Goal: Entertainment & Leisure: Consume media (video, audio)

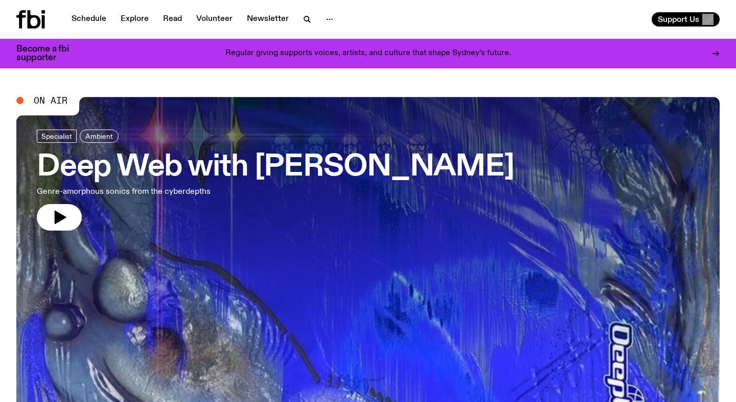
click at [99, 25] on link "Schedule" at bounding box center [88, 19] width 47 height 14
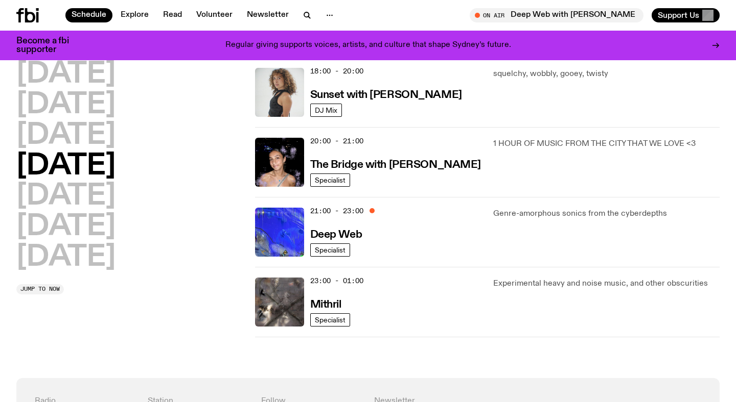
scroll to position [391, 0]
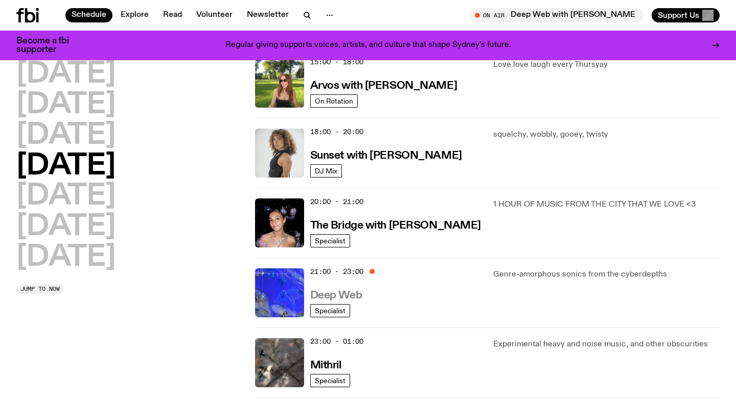
click at [334, 301] on h3 "Deep Web" at bounding box center [336, 296] width 52 height 11
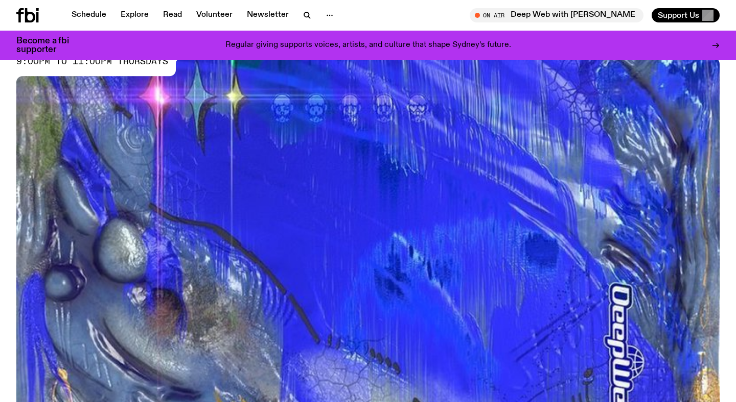
scroll to position [346, 0]
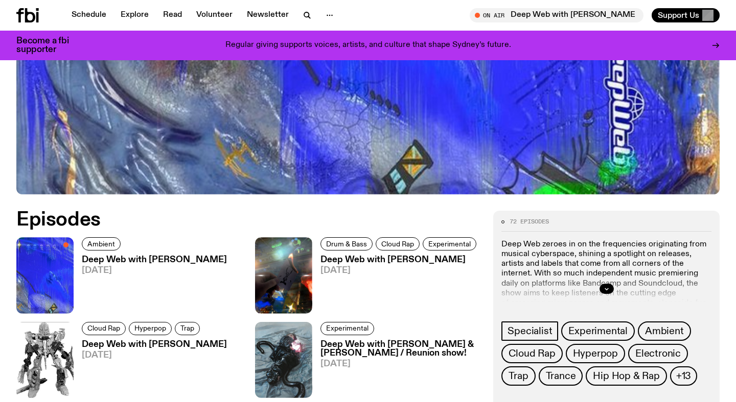
click at [372, 259] on h3 "Deep Web with [PERSON_NAME]" at bounding box center [399, 260] width 159 height 9
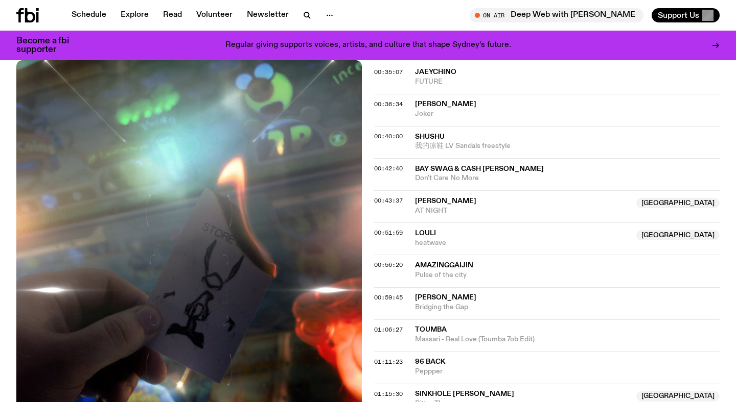
scroll to position [689, 0]
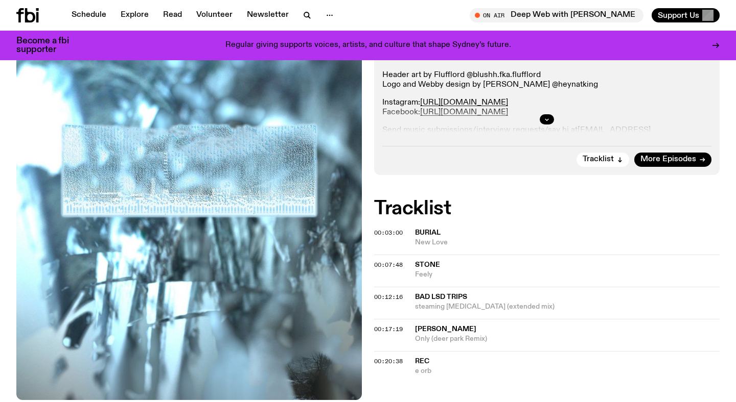
scroll to position [300, 0]
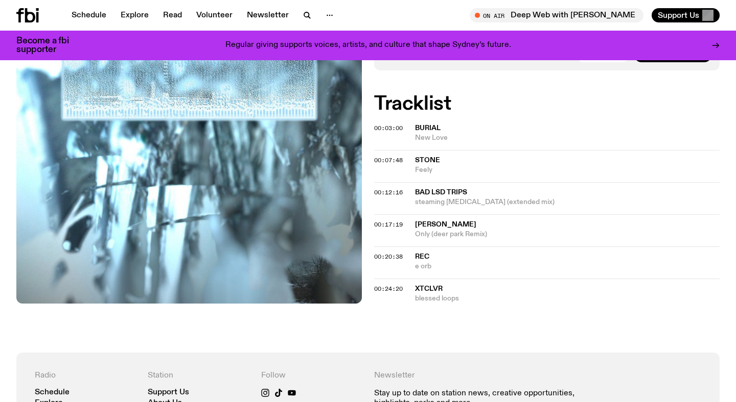
scroll to position [148, 0]
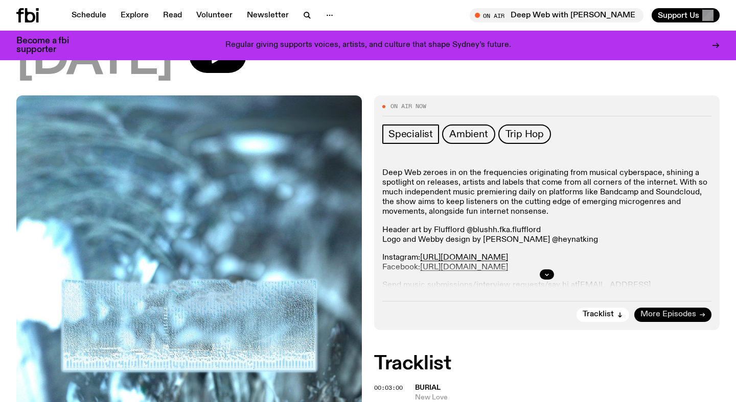
click at [659, 316] on span "More Episodes" at bounding box center [668, 315] width 56 height 8
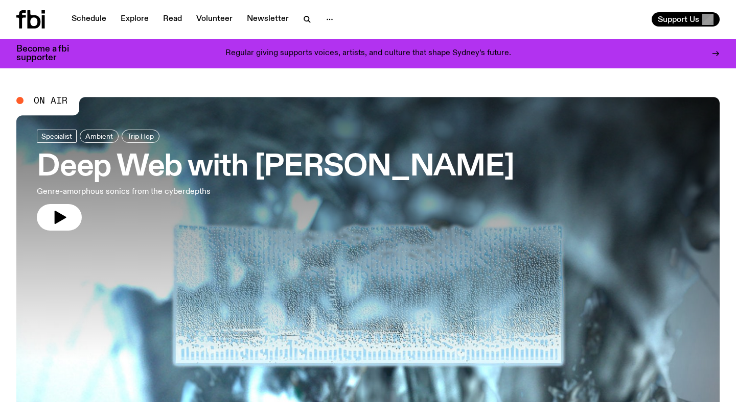
click at [305, 21] on icon "button" at bounding box center [307, 19] width 12 height 12
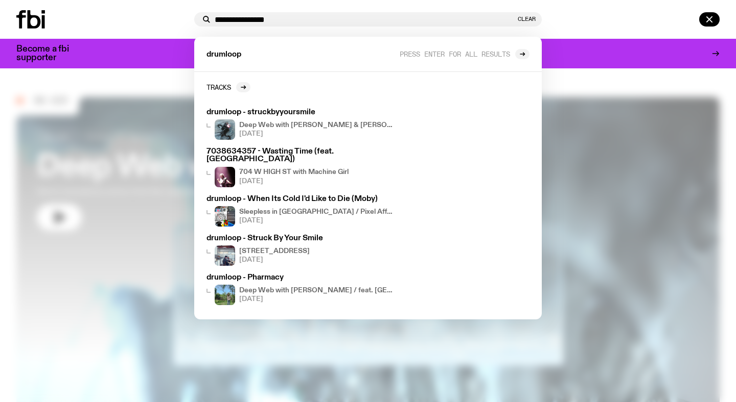
type input "**********"
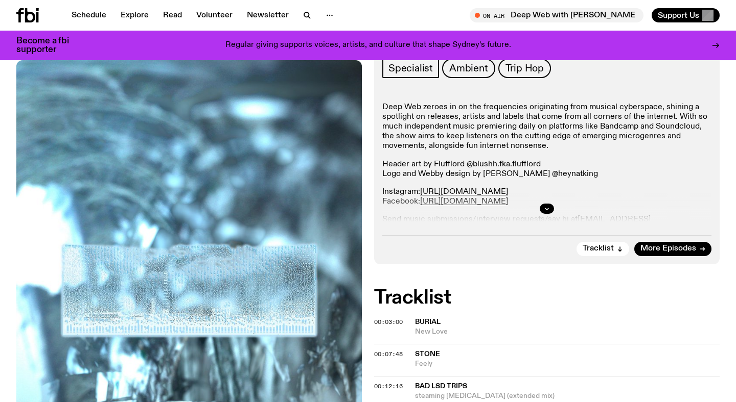
scroll to position [172, 0]
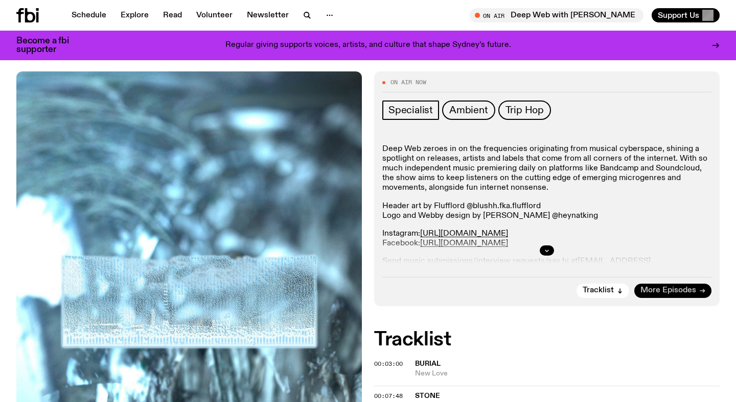
click at [663, 293] on span "More Episodes" at bounding box center [668, 291] width 56 height 8
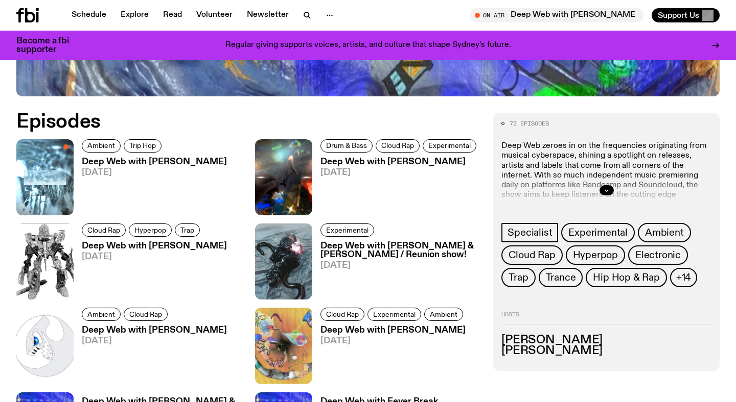
scroll to position [444, 0]
click at [437, 165] on h3 "Deep Web with [PERSON_NAME]" at bounding box center [399, 162] width 159 height 9
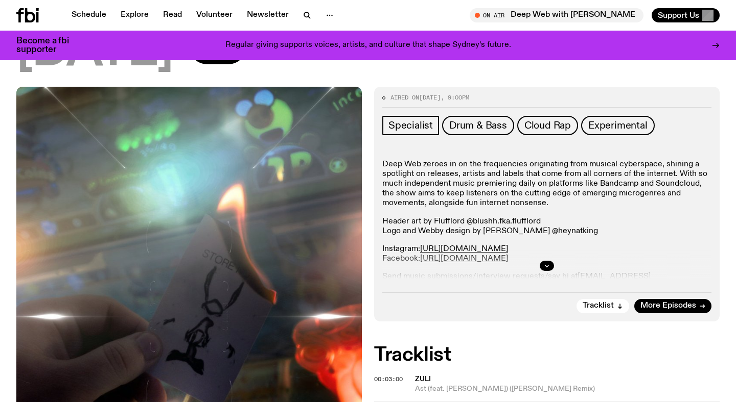
scroll to position [255, 0]
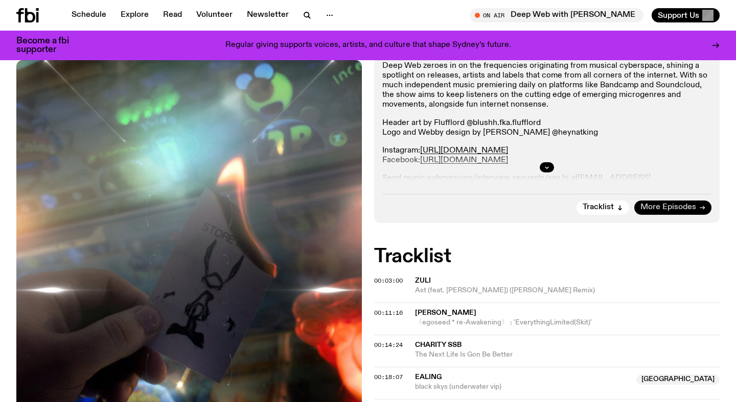
click at [673, 207] on span "More Episodes" at bounding box center [668, 208] width 56 height 8
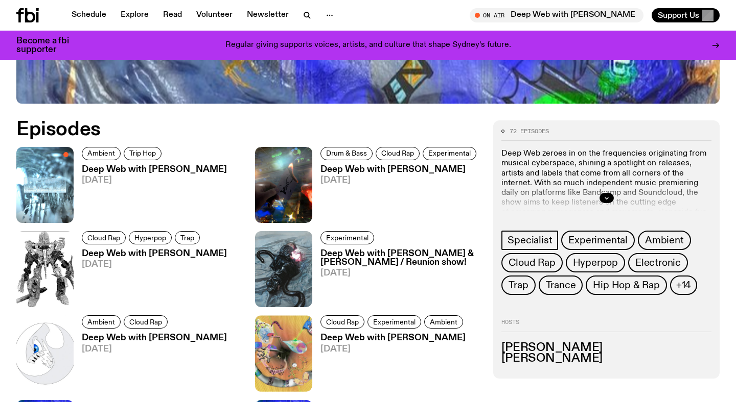
scroll to position [439, 0]
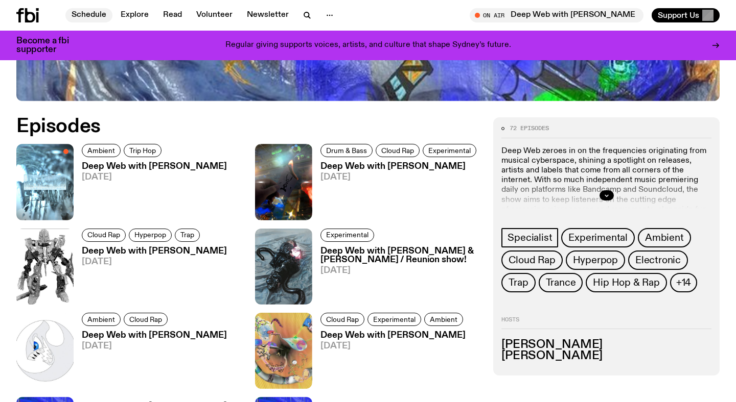
click at [87, 11] on link "Schedule" at bounding box center [88, 15] width 47 height 14
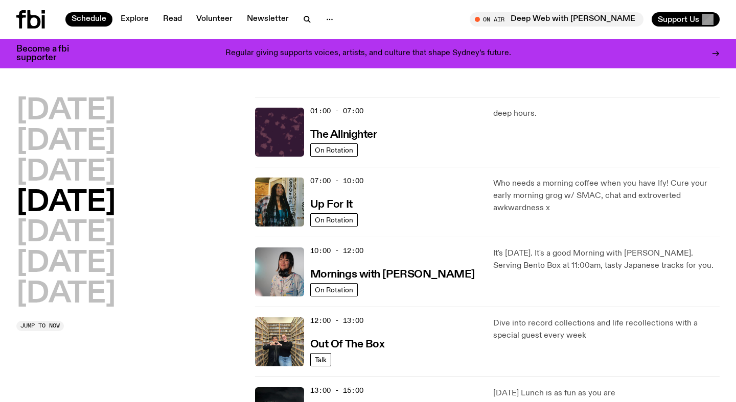
click at [25, 20] on icon at bounding box center [30, 19] width 29 height 18
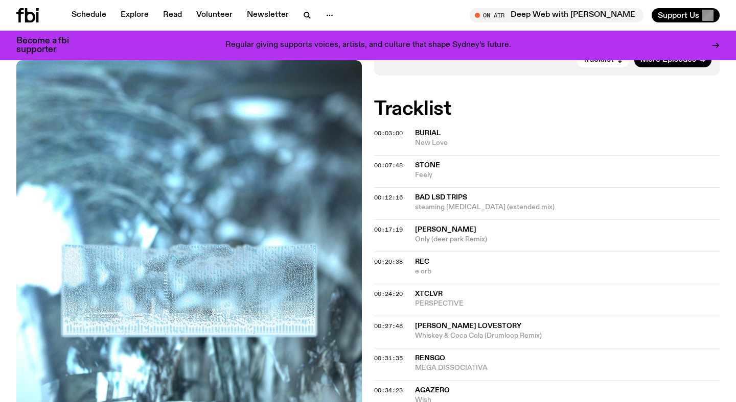
scroll to position [378, 0]
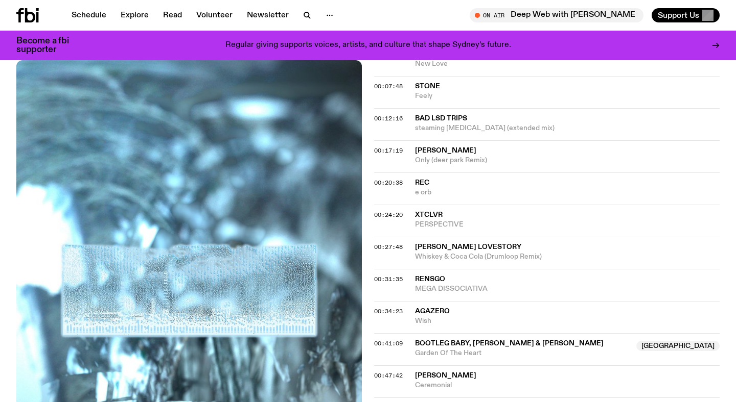
scroll to position [398, 0]
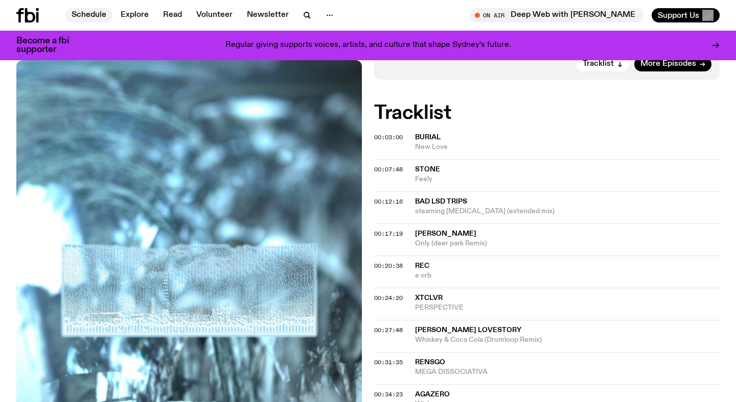
click at [84, 18] on link "Schedule" at bounding box center [88, 15] width 47 height 14
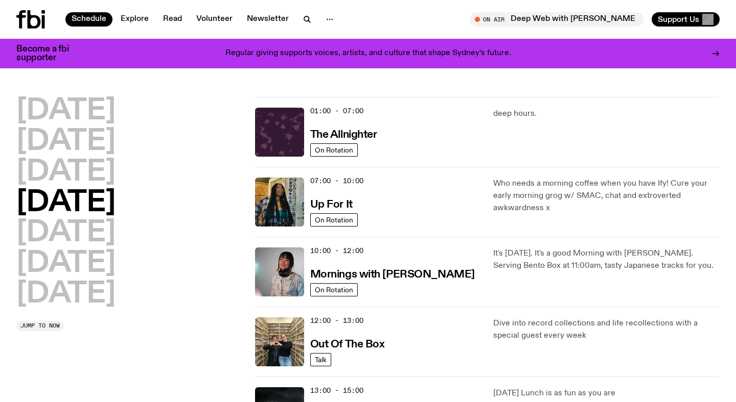
click at [30, 20] on icon at bounding box center [34, 19] width 13 height 18
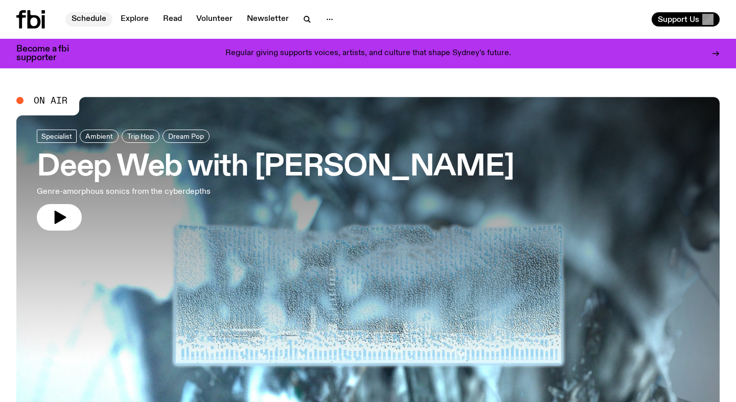
click at [82, 22] on link "Schedule" at bounding box center [88, 19] width 47 height 14
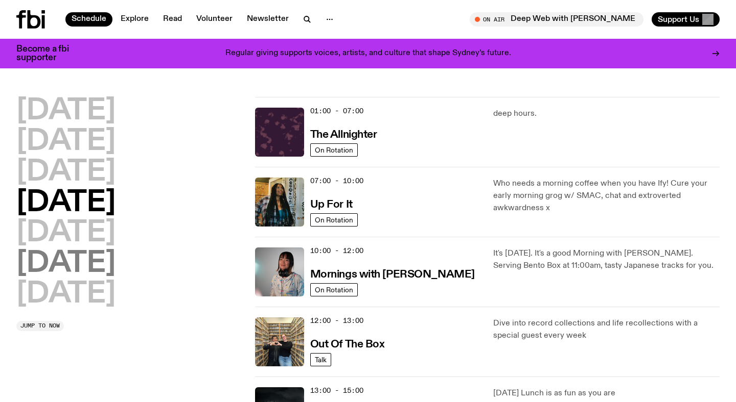
click at [67, 257] on h2 "Saturday" at bounding box center [65, 264] width 99 height 29
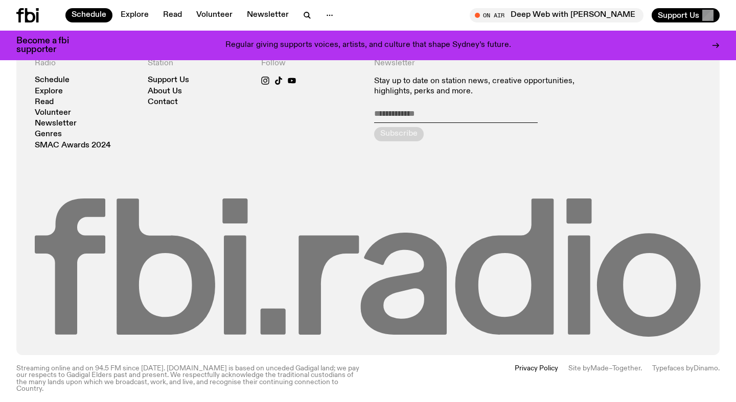
scroll to position [505, 0]
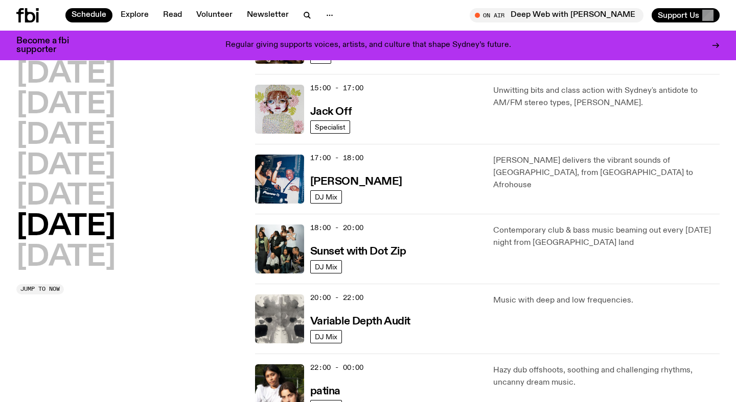
click at [70, 204] on h2 "Friday" at bounding box center [65, 196] width 99 height 29
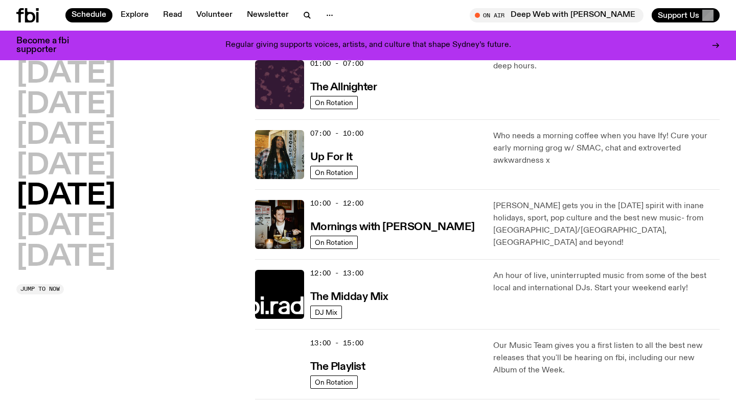
scroll to position [29, 0]
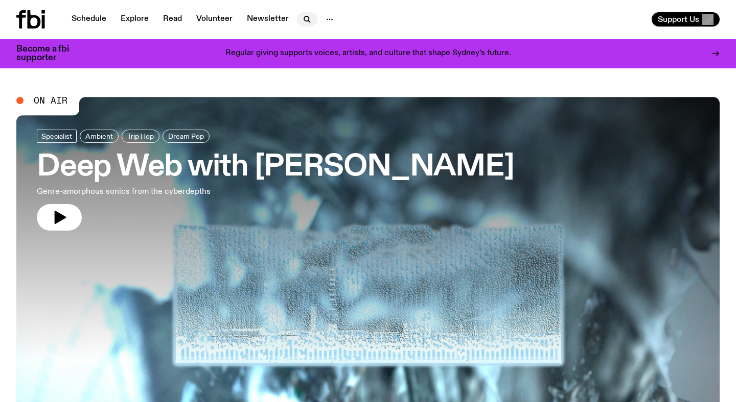
click at [306, 19] on icon "button" at bounding box center [307, 19] width 12 height 12
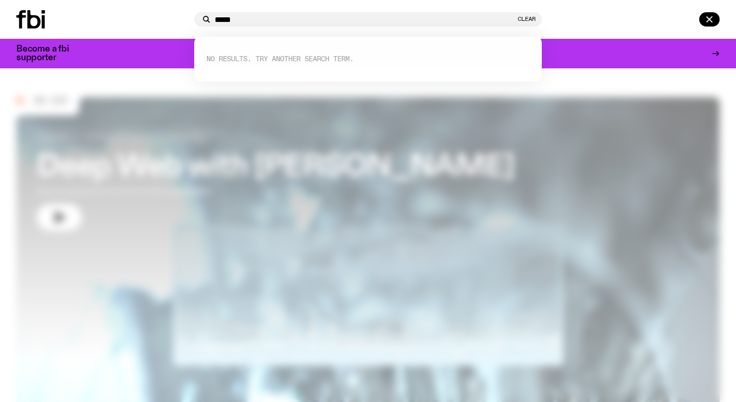
type input "******"
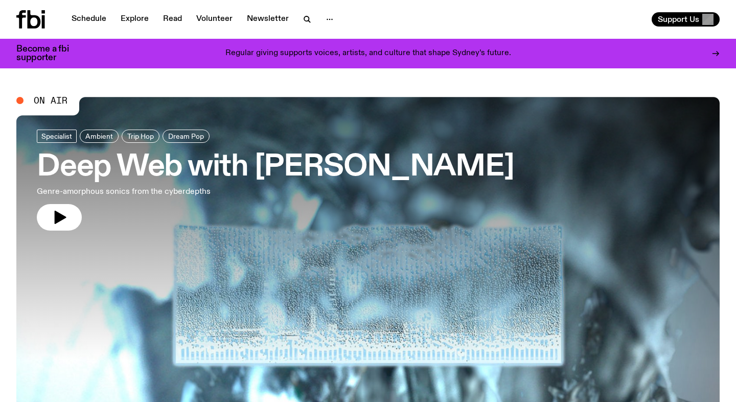
click at [305, 8] on div "Schedule Explore Read Volunteer Newsletter Support Us" at bounding box center [368, 19] width 736 height 39
click at [304, 17] on icon "button" at bounding box center [307, 19] width 12 height 12
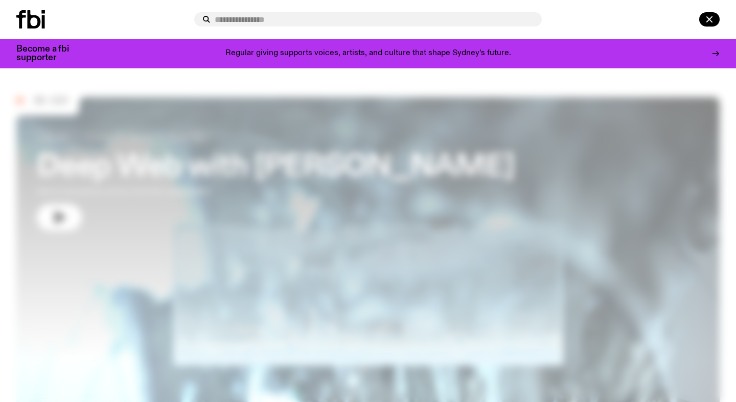
type input "*"
type input "**********"
